Goal: Obtain resource: Obtain resource

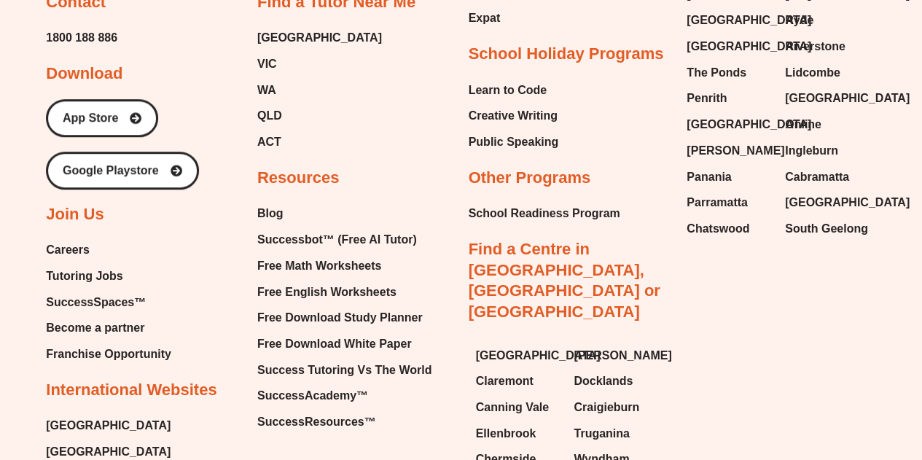
scroll to position [6057, 0]
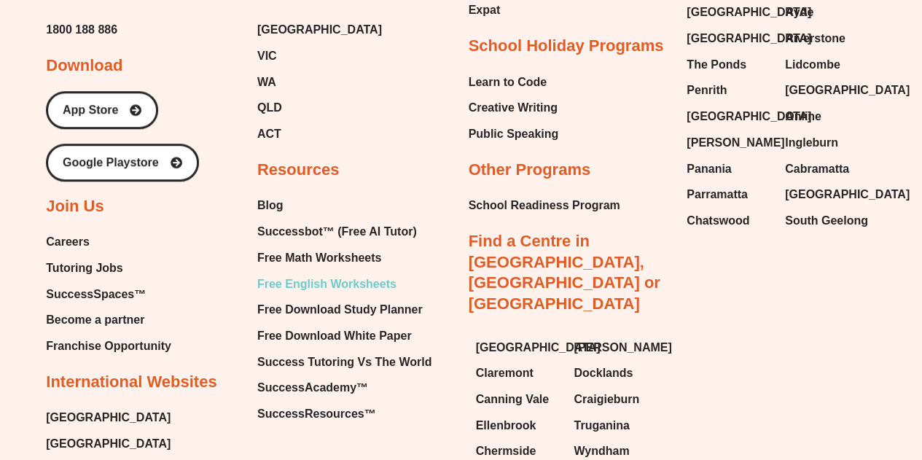
click at [334, 273] on span "Free English Worksheets" at bounding box center [326, 284] width 139 height 22
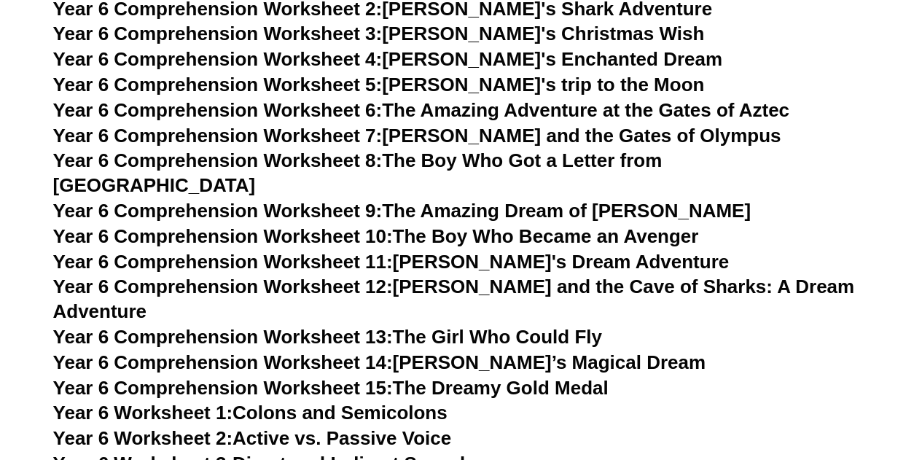
scroll to position [7806, 0]
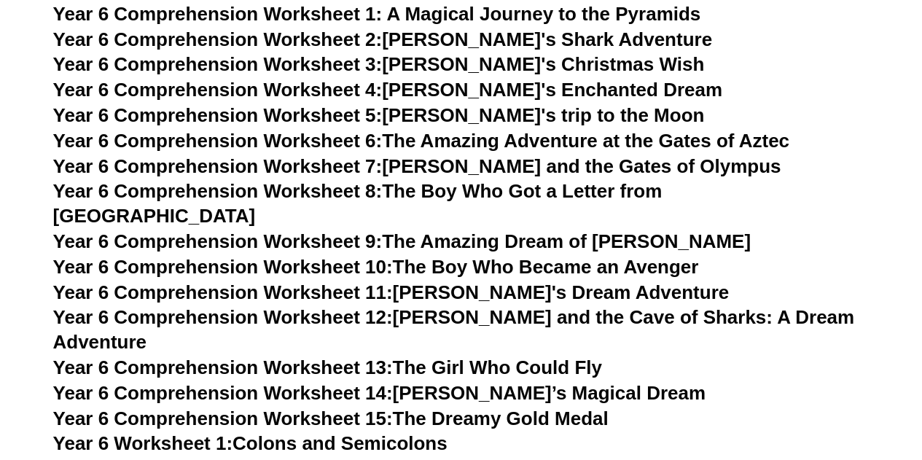
click at [567, 177] on link "Year 6 Comprehension Worksheet 7: [PERSON_NAME] and the Gates of Olympus" at bounding box center [417, 166] width 728 height 22
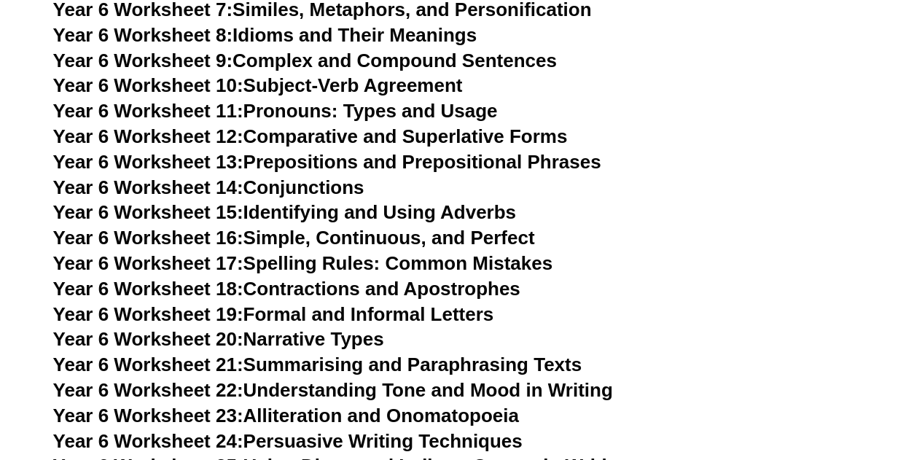
scroll to position [8392, 0]
click at [375, 24] on link "Year 6 Worksheet 8: Idioms and Their Meanings" at bounding box center [265, 35] width 424 height 22
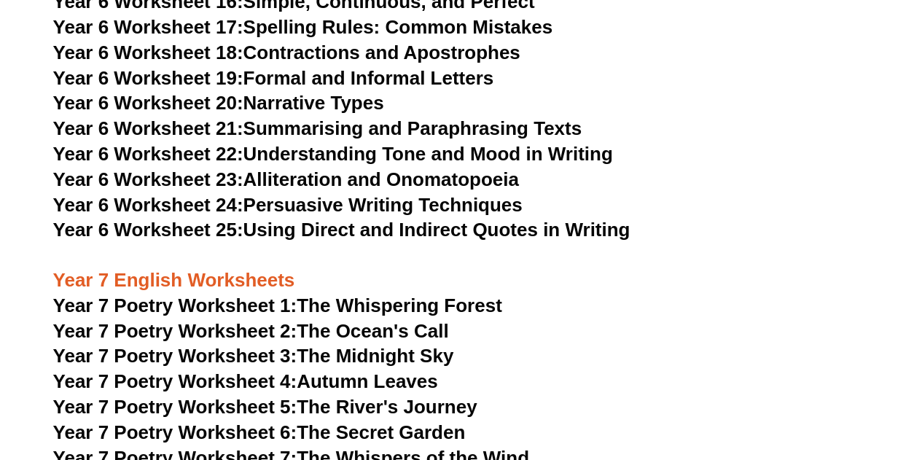
scroll to position [8628, 0]
click at [372, 117] on link "Year 6 Worksheet 21: Summarising and Paraphrasing Texts" at bounding box center [317, 128] width 529 height 22
click at [576, 243] on h3 "Year 7 English Worksheets" at bounding box center [461, 268] width 816 height 50
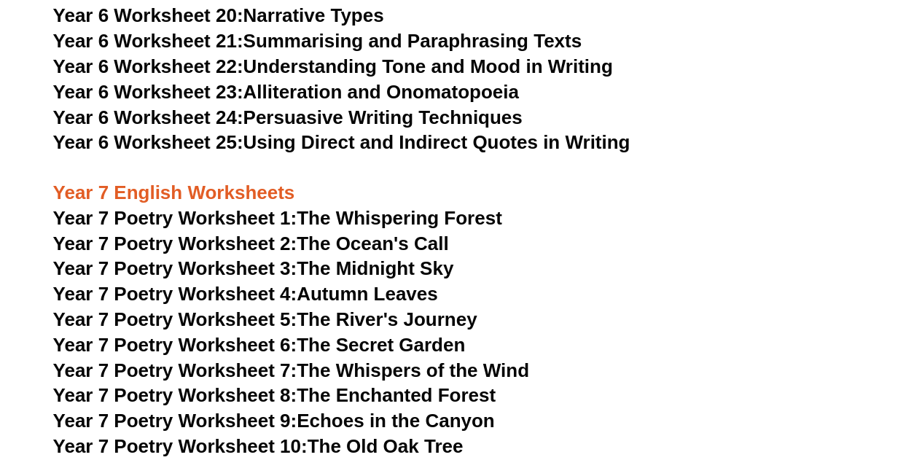
scroll to position [8717, 0]
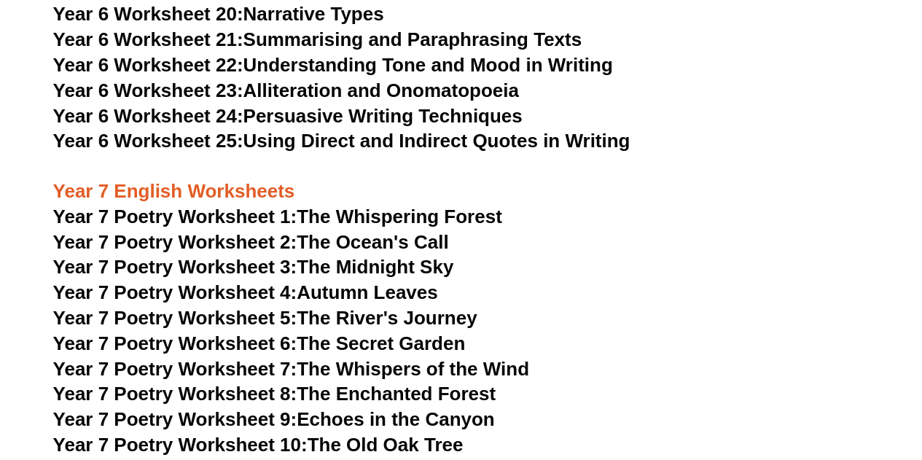
click at [496, 54] on link "Year 6 Worksheet 22: Understanding Tone and Mood in Writing" at bounding box center [333, 65] width 560 height 22
click at [455, 105] on link "Year 6 Worksheet 24: Persuasive Writing Techniques" at bounding box center [287, 116] width 469 height 22
click at [678, 155] on h3 "Year 7 English Worksheets" at bounding box center [461, 180] width 816 height 50
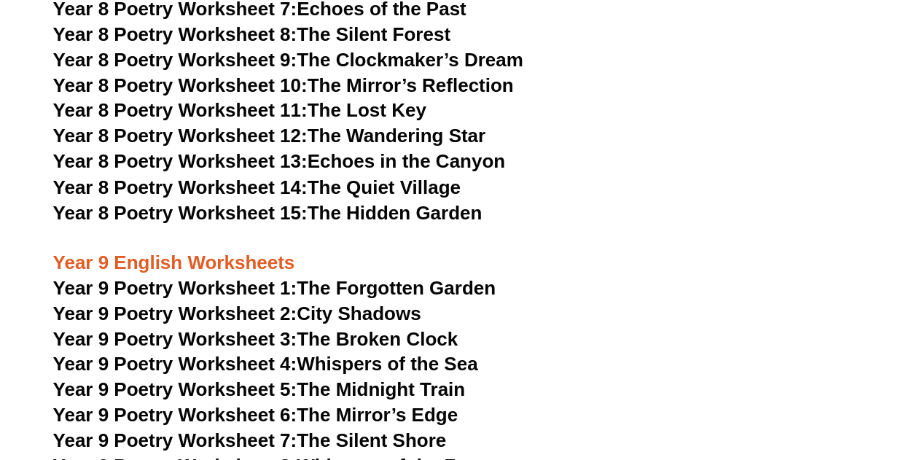
scroll to position [9516, 0]
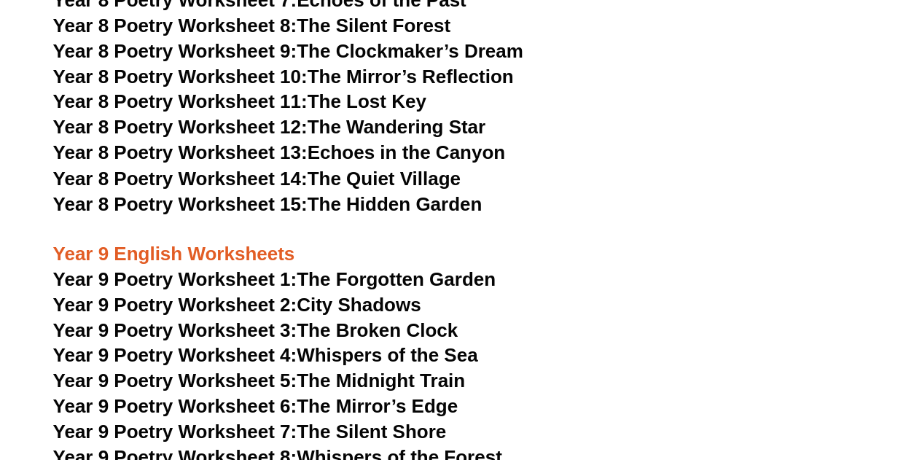
click at [377, 268] on link "Year 9 Poetry Worksheet 1: The Forgotten Garden" at bounding box center [274, 279] width 442 height 22
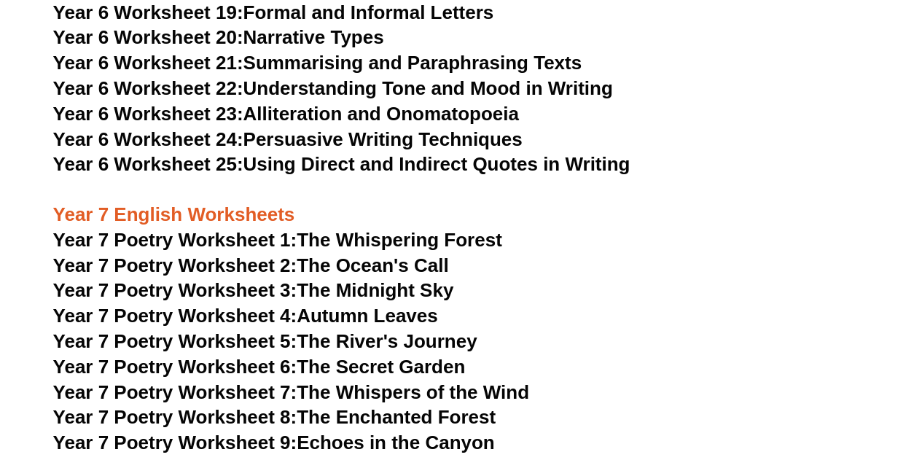
scroll to position [8694, 0]
click at [296, 229] on span "Year 7 Poetry Worksheet 1:" at bounding box center [175, 240] width 244 height 22
click at [650, 228] on h3 "Year 7 Poetry Worksheet 1: The Whispering Forest" at bounding box center [461, 240] width 816 height 25
